Goal: Use online tool/utility: Utilize a website feature to perform a specific function

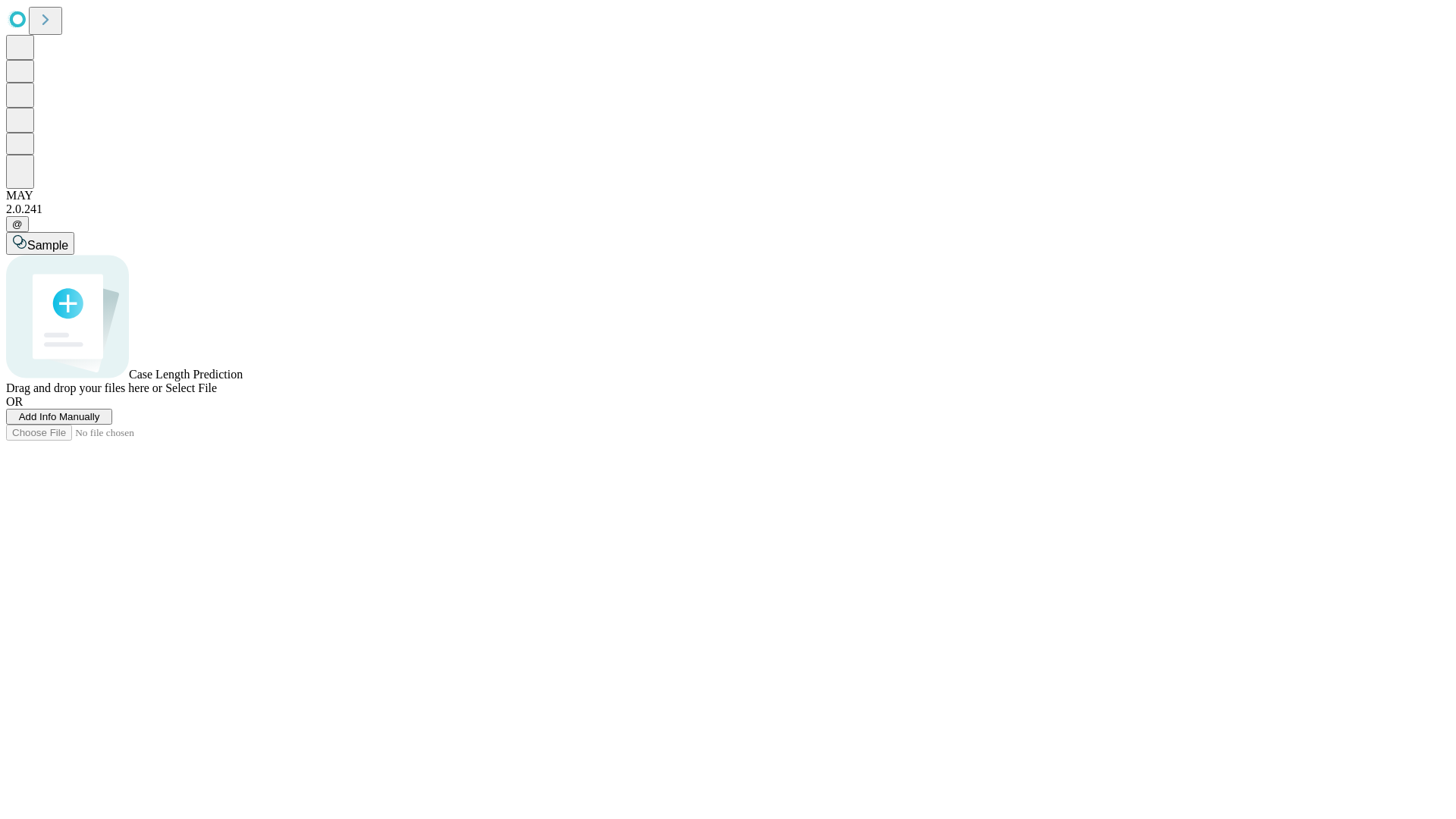
click at [216, 394] on span "Select File" at bounding box center [191, 387] width 52 height 13
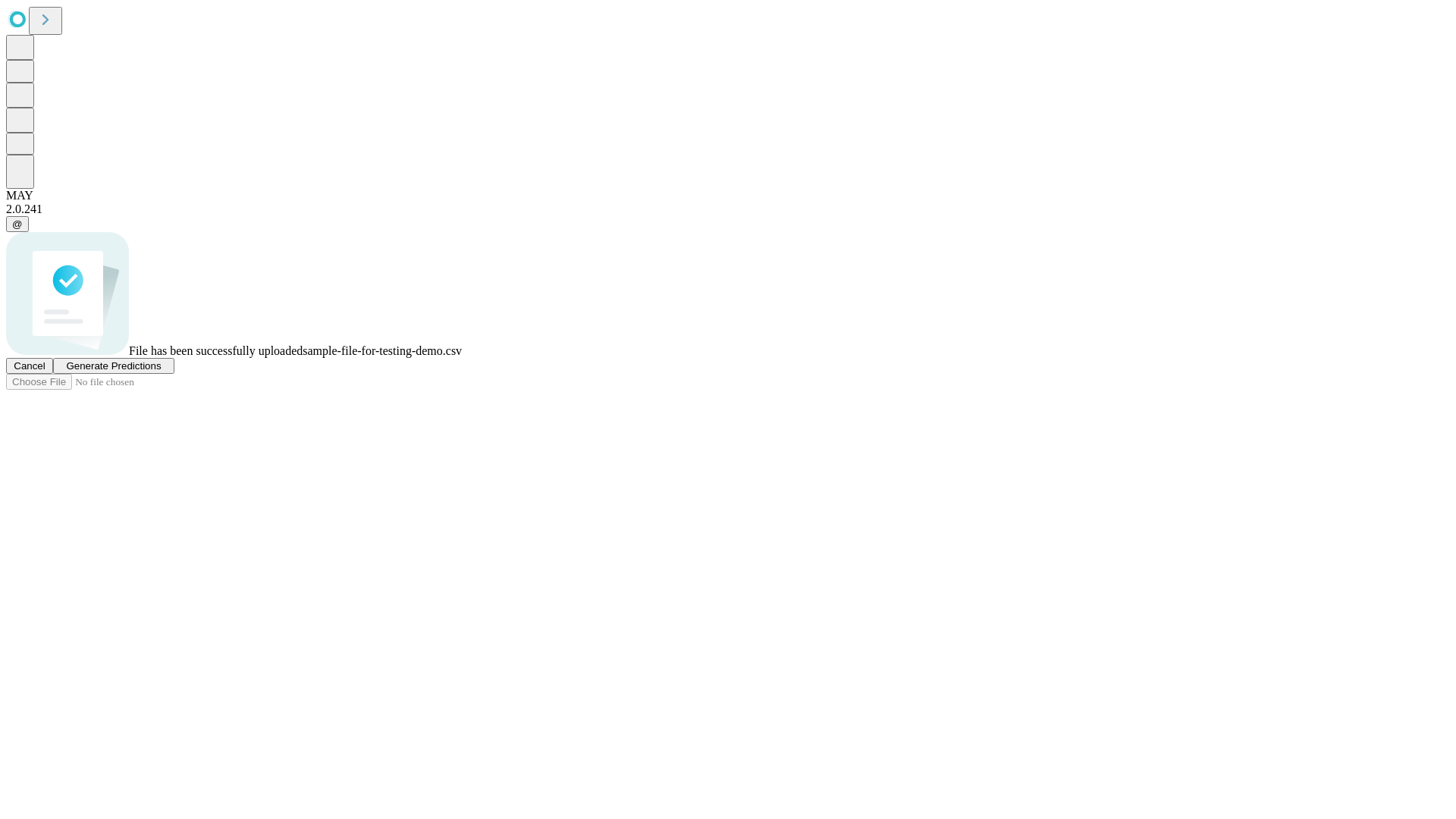
click at [160, 372] on span "Generate Predictions" at bounding box center [113, 366] width 94 height 12
